Goal: Task Accomplishment & Management: Manage account settings

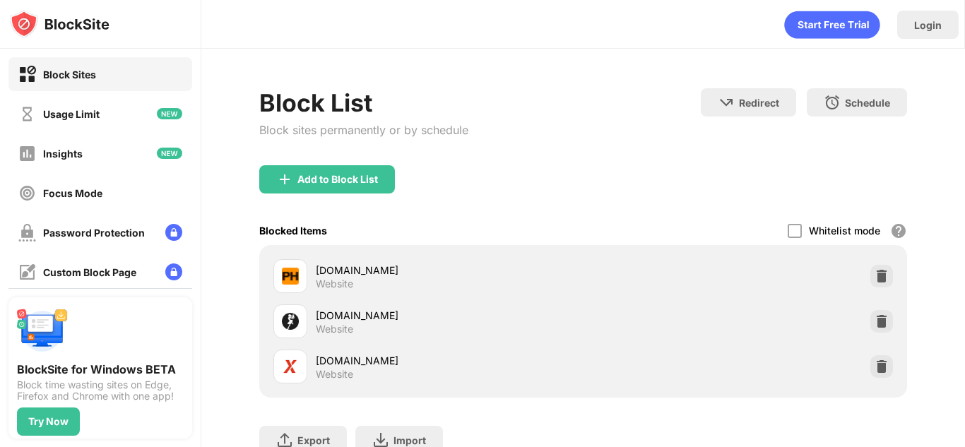
scroll to position [174, 0]
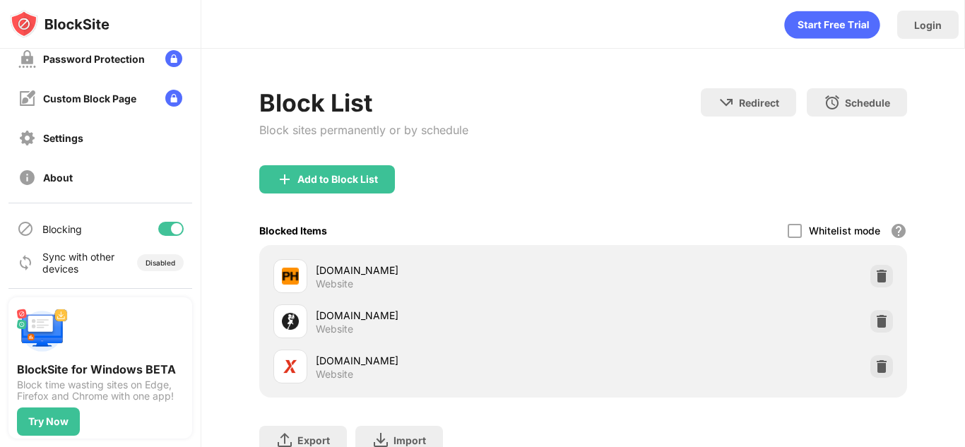
click at [172, 234] on div at bounding box center [170, 229] width 25 height 14
click at [184, 225] on div "Blocking" at bounding box center [100, 229] width 184 height 34
click at [175, 226] on div at bounding box center [170, 229] width 25 height 14
